Goal: Information Seeking & Learning: Learn about a topic

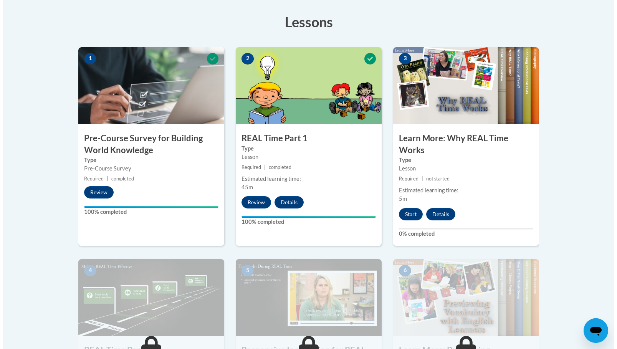
scroll to position [192, 0]
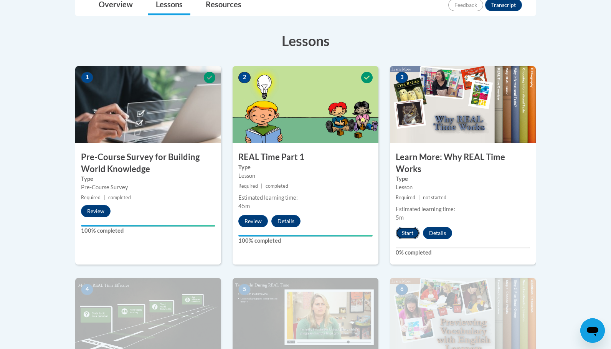
click at [406, 232] on button "Start" at bounding box center [408, 233] width 24 height 12
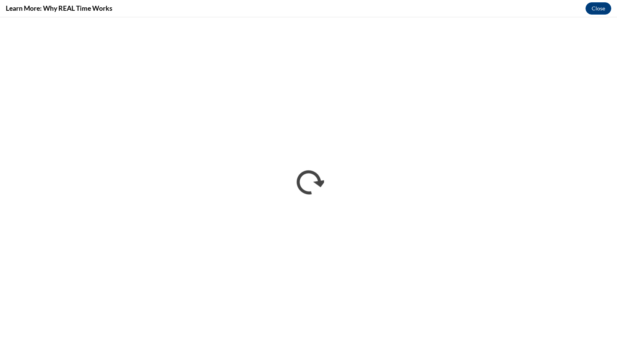
scroll to position [0, 0]
